Goal: Navigation & Orientation: Find specific page/section

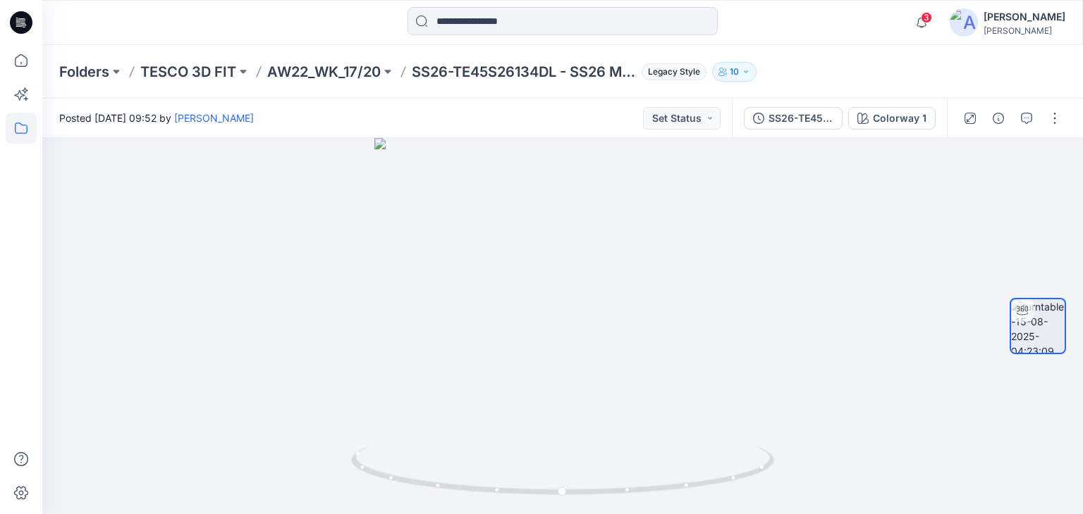
click at [28, 131] on icon at bounding box center [21, 128] width 31 height 31
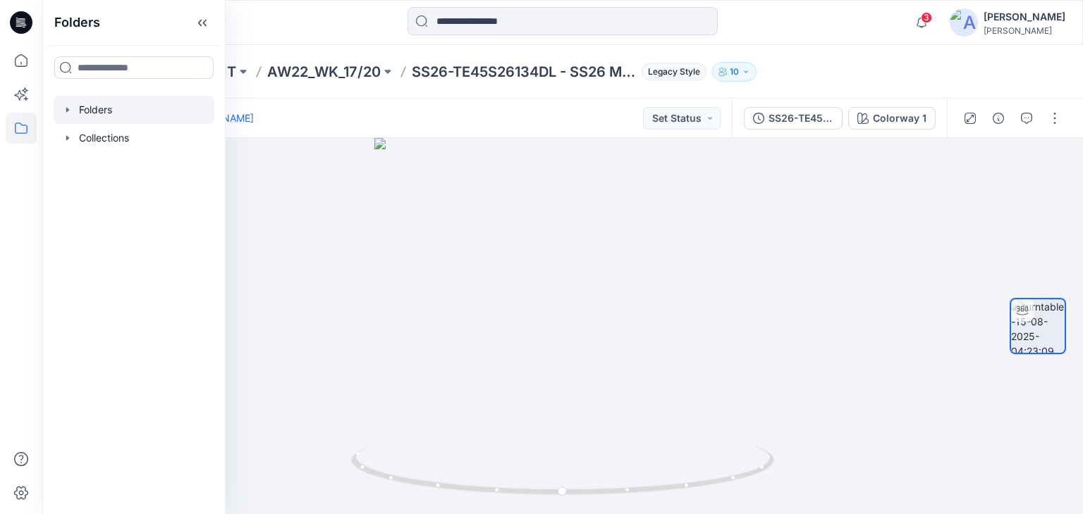
click at [102, 107] on div at bounding box center [134, 110] width 161 height 28
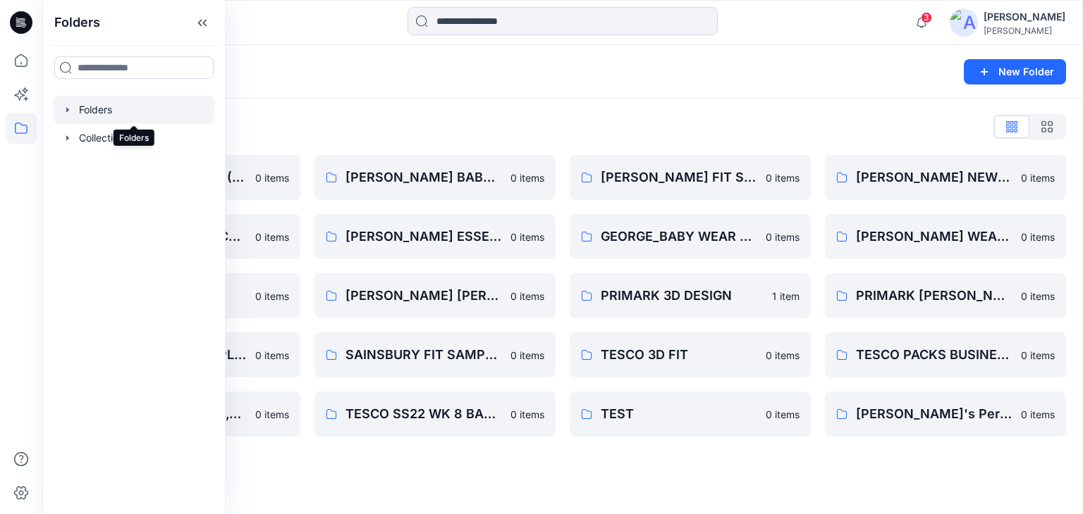
click at [138, 116] on div at bounding box center [134, 110] width 161 height 28
click at [472, 92] on div "Folders New Folder" at bounding box center [562, 72] width 1040 height 54
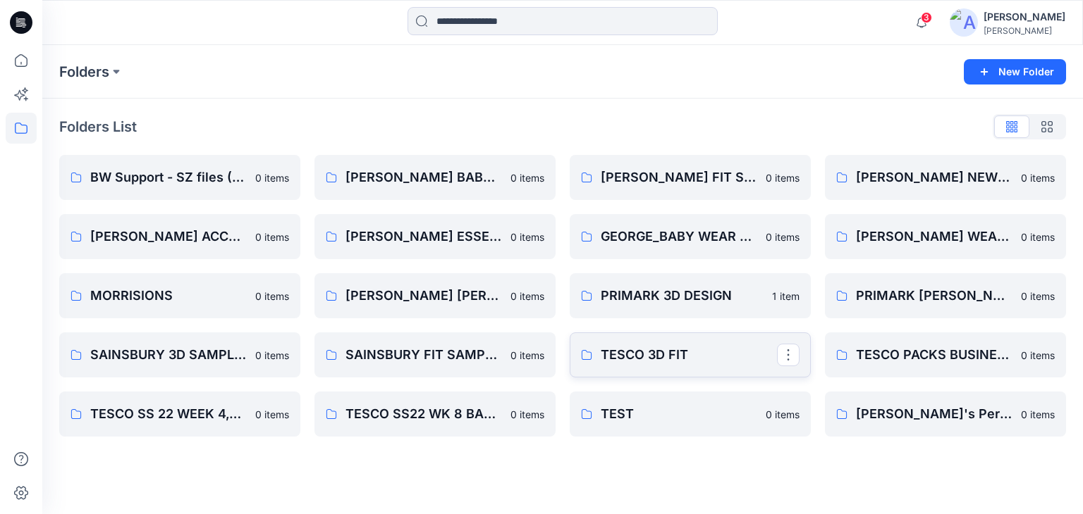
click at [658, 362] on p "TESCO 3D FIT" at bounding box center [688, 355] width 176 height 20
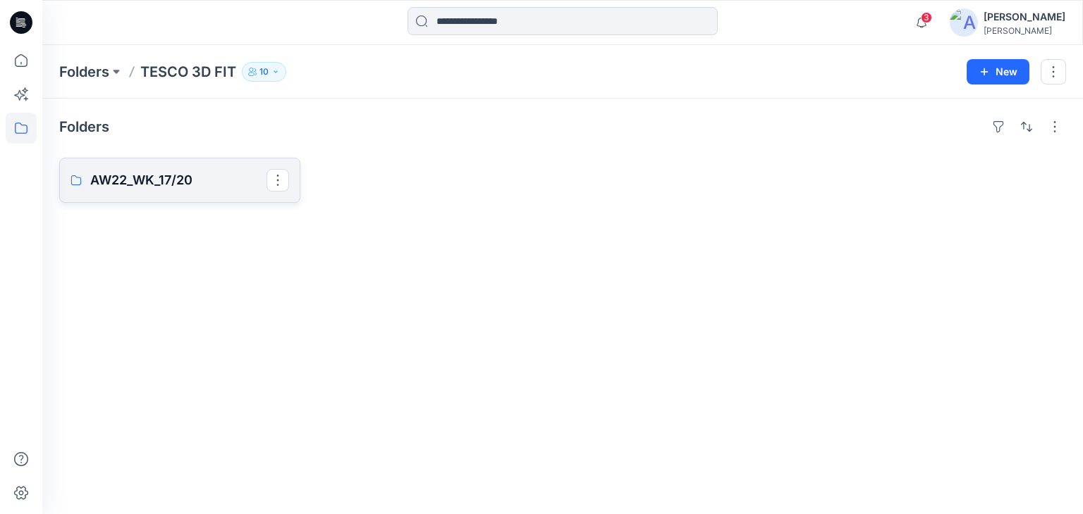
click at [138, 175] on p "AW22_WK_17/20" at bounding box center [178, 181] width 176 height 20
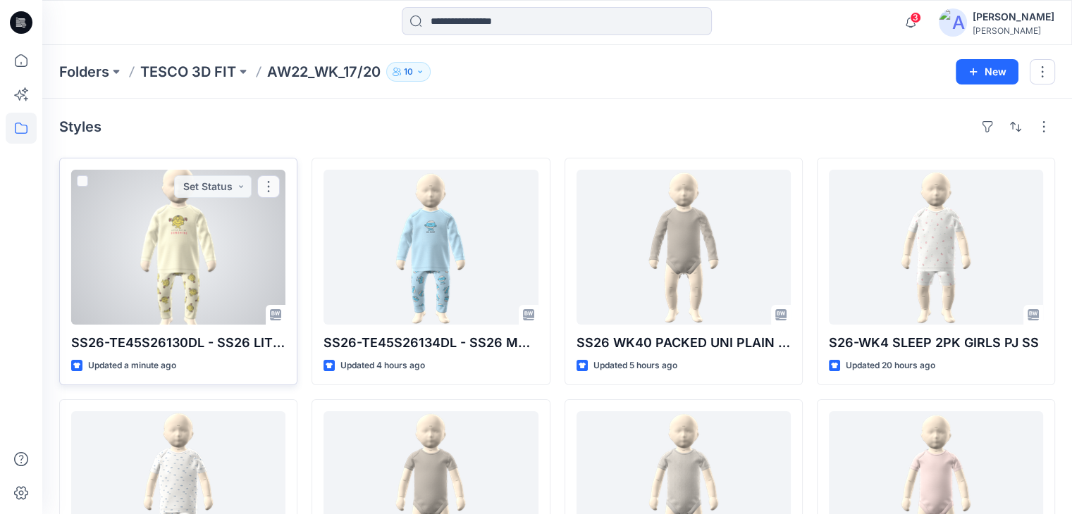
click at [206, 264] on div at bounding box center [178, 247] width 214 height 155
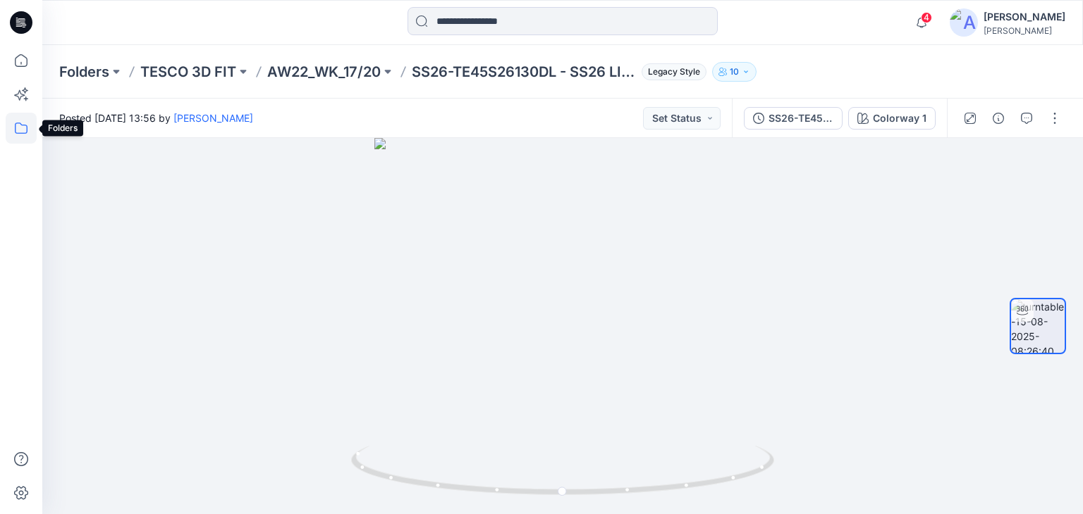
click at [16, 130] on icon at bounding box center [21, 128] width 31 height 31
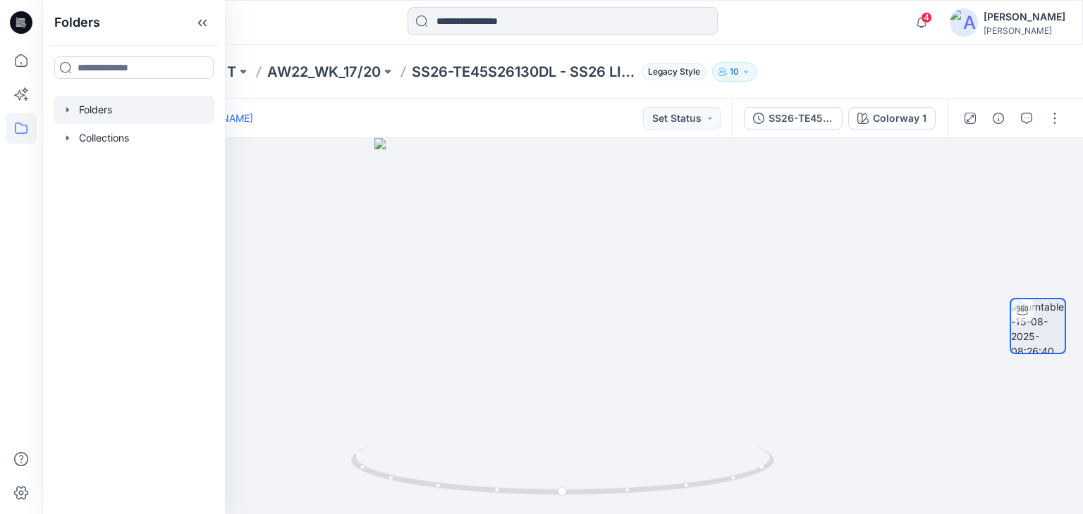
click at [91, 105] on div at bounding box center [134, 110] width 161 height 28
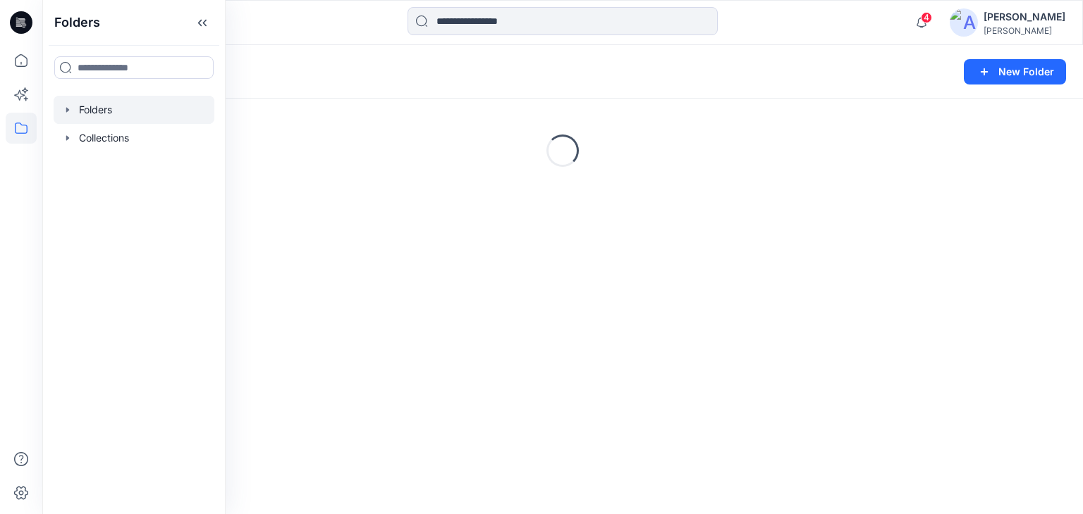
click at [330, 9] on div at bounding box center [562, 22] width 520 height 31
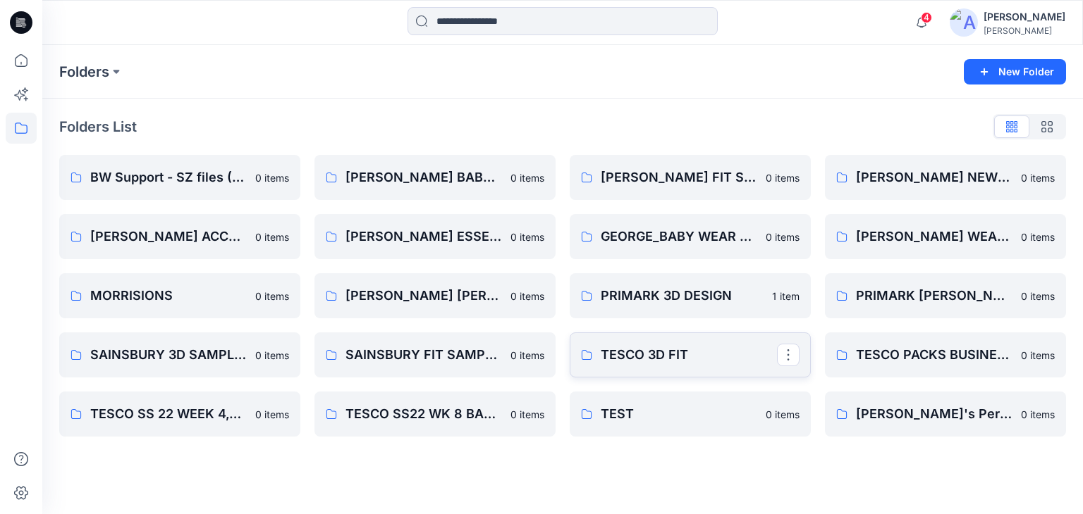
click at [625, 365] on link "TESCO 3D FIT" at bounding box center [689, 355] width 241 height 45
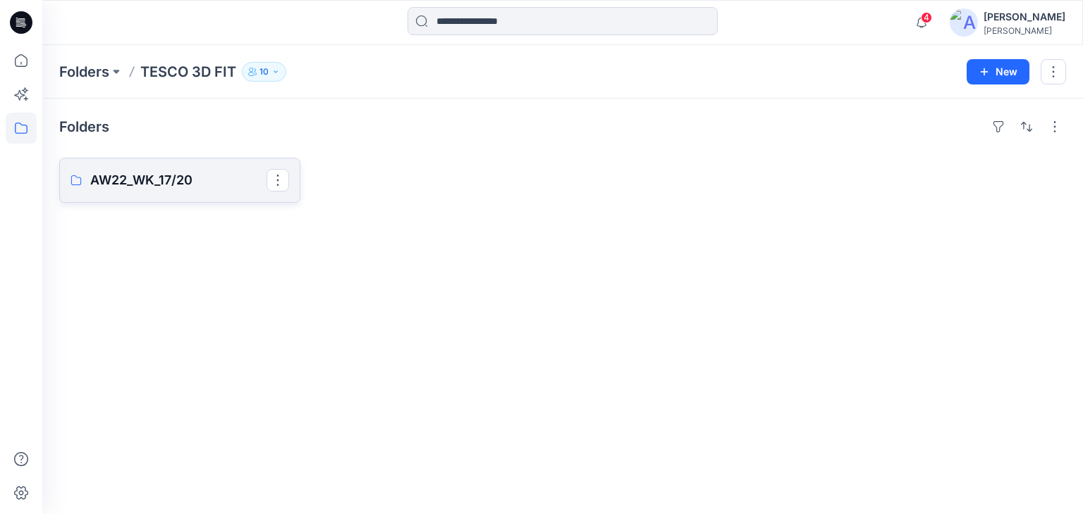
click at [160, 176] on p "AW22_WK_17/20" at bounding box center [178, 181] width 176 height 20
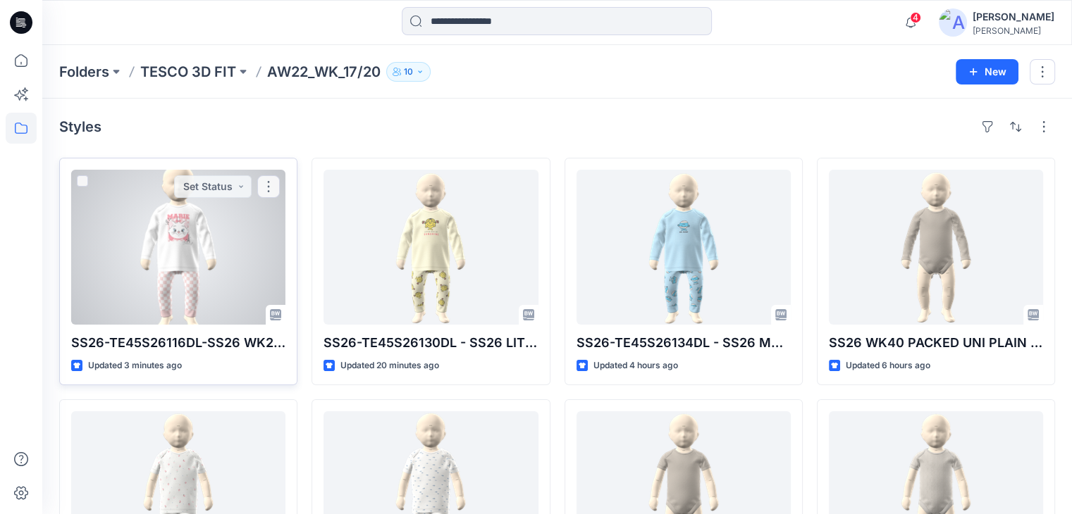
click at [209, 258] on div at bounding box center [178, 247] width 214 height 155
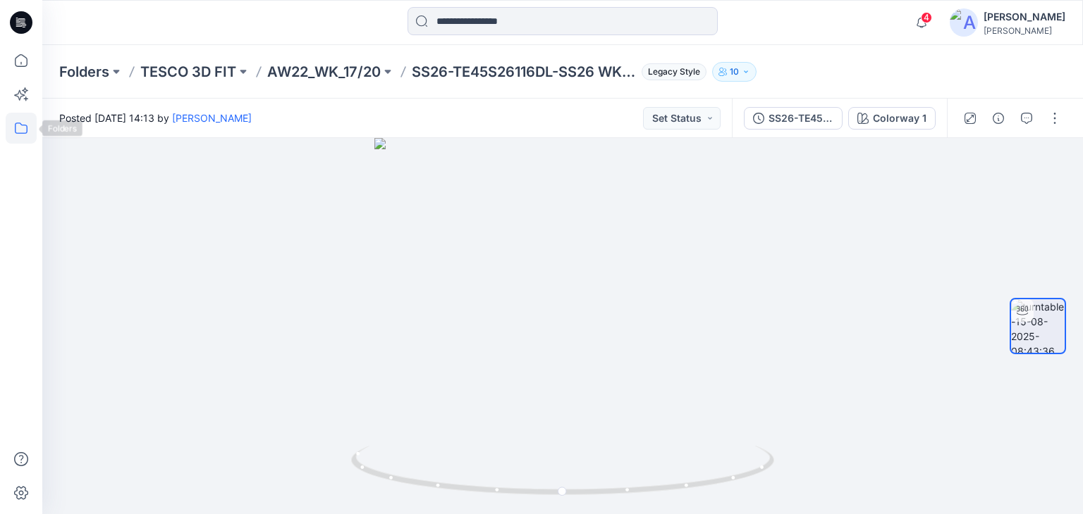
click at [14, 127] on icon at bounding box center [21, 128] width 31 height 31
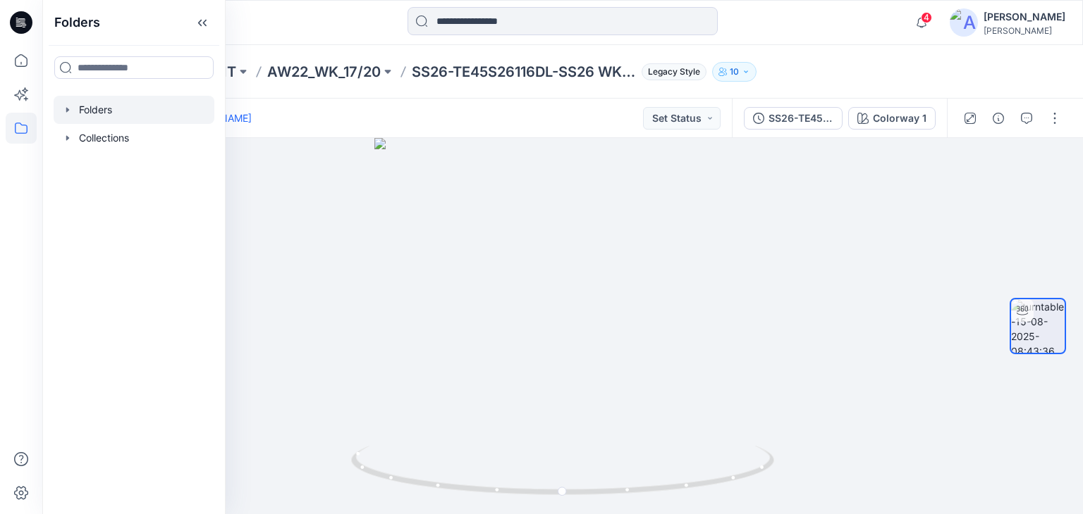
click at [87, 113] on div at bounding box center [134, 110] width 161 height 28
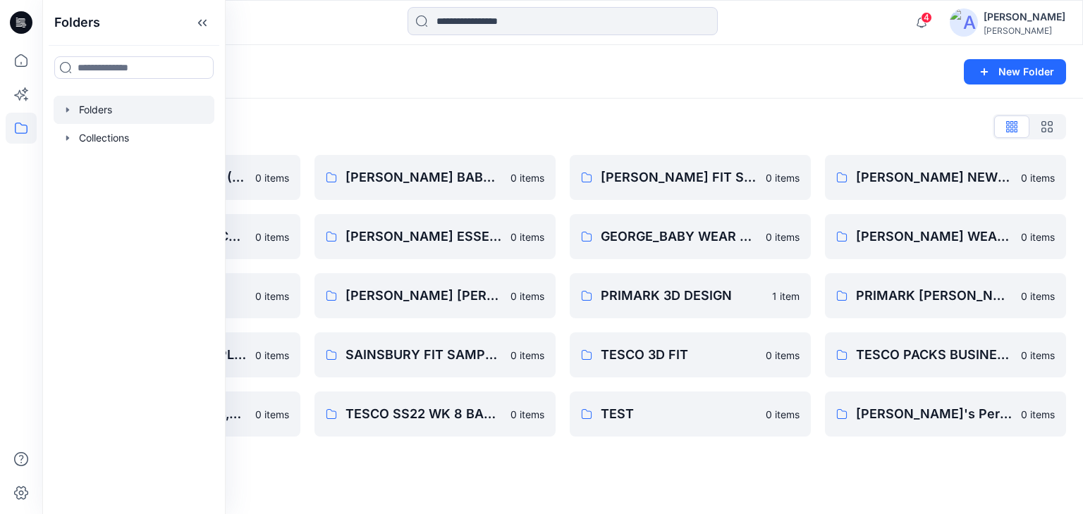
click at [558, 90] on div "Folders New Folder" at bounding box center [562, 72] width 1040 height 54
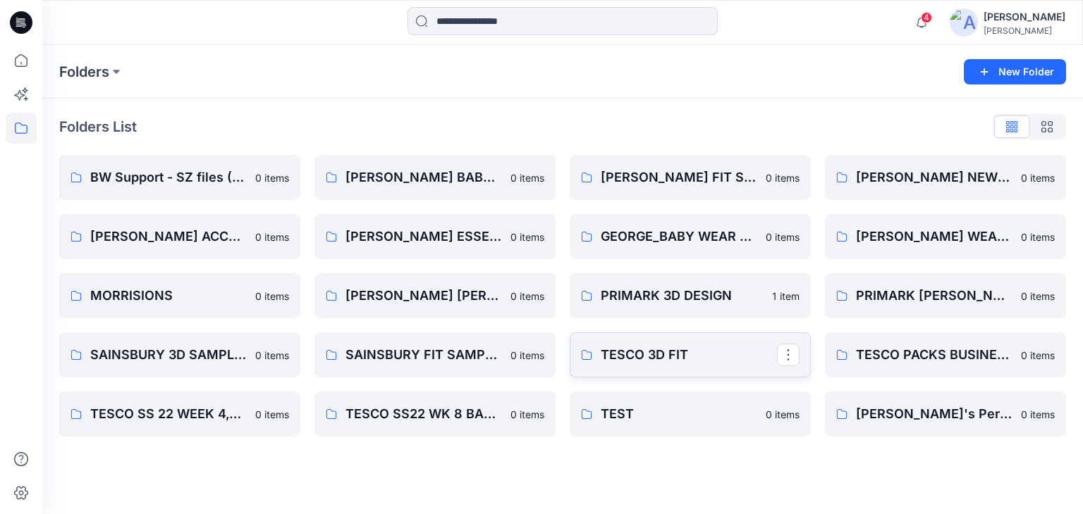
click at [675, 366] on link "TESCO 3D FIT" at bounding box center [689, 355] width 241 height 45
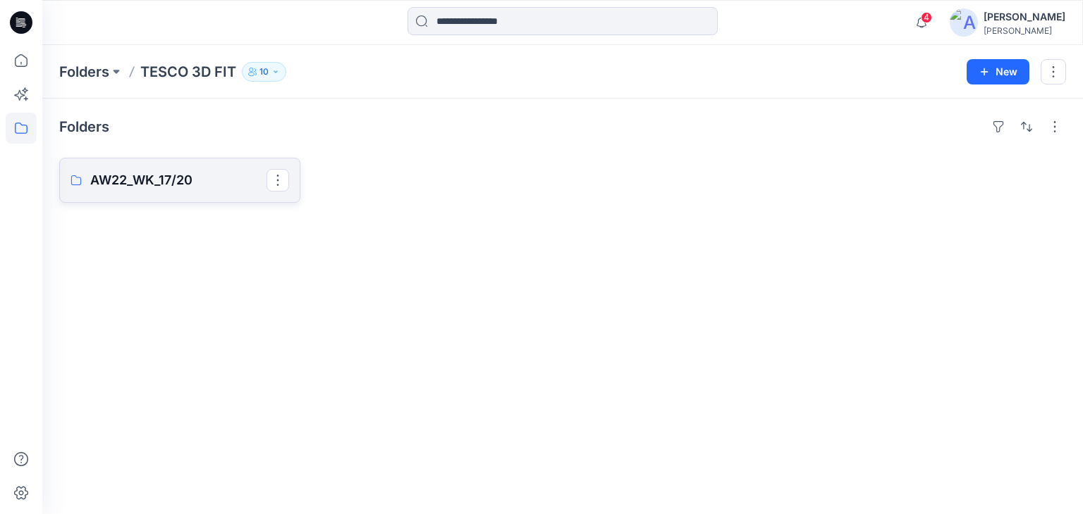
click at [162, 185] on p "AW22_WK_17/20" at bounding box center [178, 181] width 176 height 20
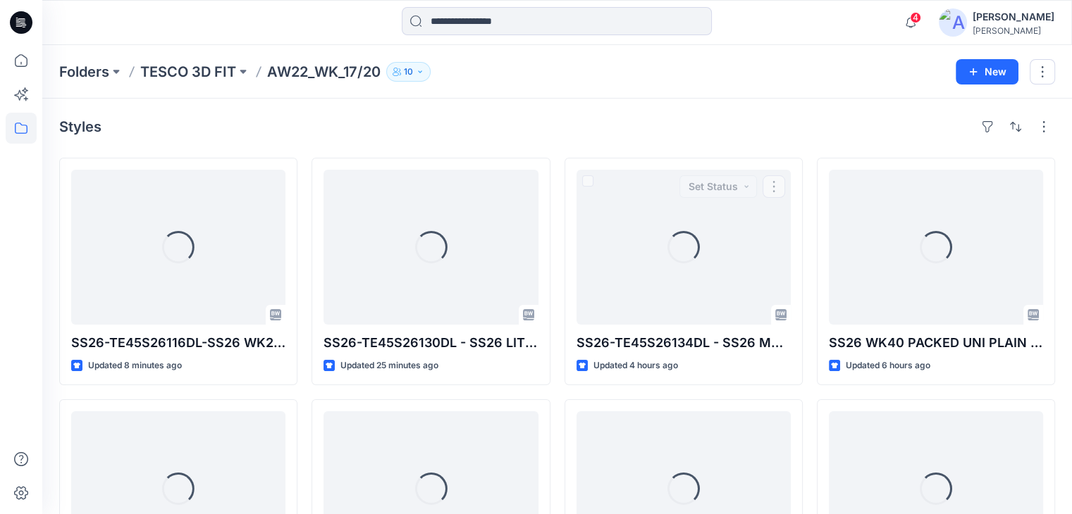
click at [598, 122] on div "Styles" at bounding box center [557, 127] width 996 height 23
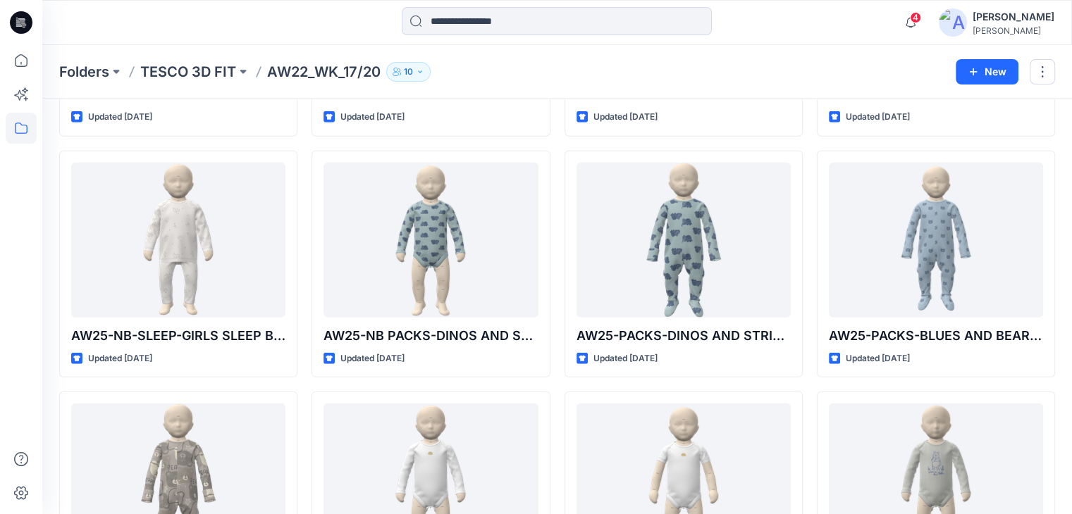
scroll to position [3878, 0]
